Goal: Find contact information: Find contact information

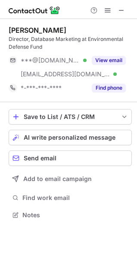
scroll to position [209, 137]
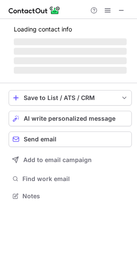
scroll to position [223, 137]
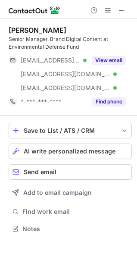
click at [16, 29] on div "[PERSON_NAME]" at bounding box center [38, 30] width 58 height 9
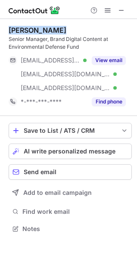
drag, startPoint x: 16, startPoint y: 29, endPoint x: 54, endPoint y: 22, distance: 38.4
click at [54, 22] on div "Jake Kornegay Senior Manager, Brand Digital Content at Environmental Defense Fu…" at bounding box center [70, 67] width 123 height 97
drag, startPoint x: 54, startPoint y: 22, endPoint x: 61, endPoint y: 27, distance: 8.9
drag, startPoint x: 61, startPoint y: 27, endPoint x: 41, endPoint y: 28, distance: 19.4
copy div "Jake Kornegay"
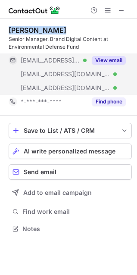
click at [103, 60] on button "View email" at bounding box center [109, 60] width 34 height 9
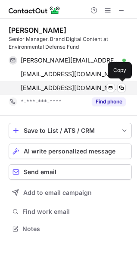
click at [120, 92] on div "jkornegay@edf.org Verified Send email Copy" at bounding box center [67, 88] width 117 height 14
